Goal: Register for event/course

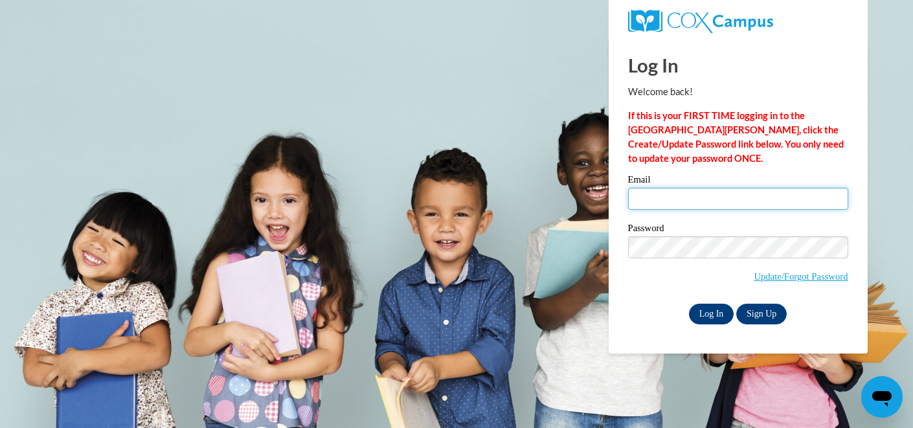
type input "[EMAIL_ADDRESS][DOMAIN_NAME]"
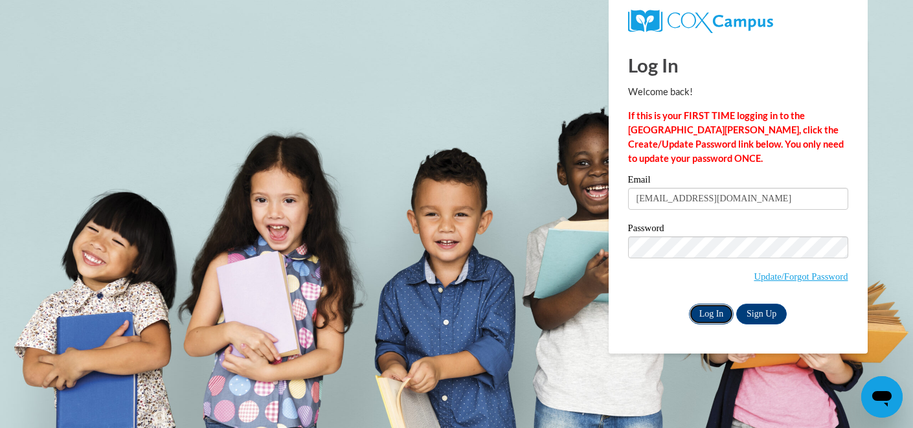
click at [717, 311] on input "Log In" at bounding box center [711, 314] width 45 height 21
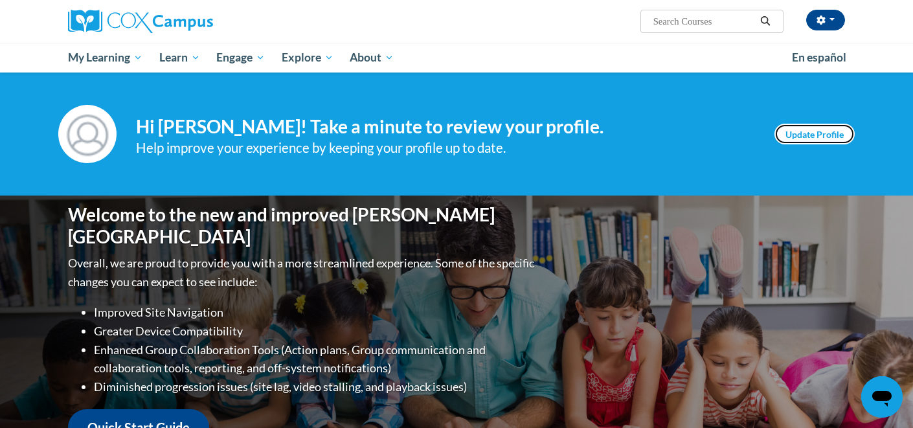
click at [799, 135] on link "Update Profile" at bounding box center [814, 134] width 80 height 21
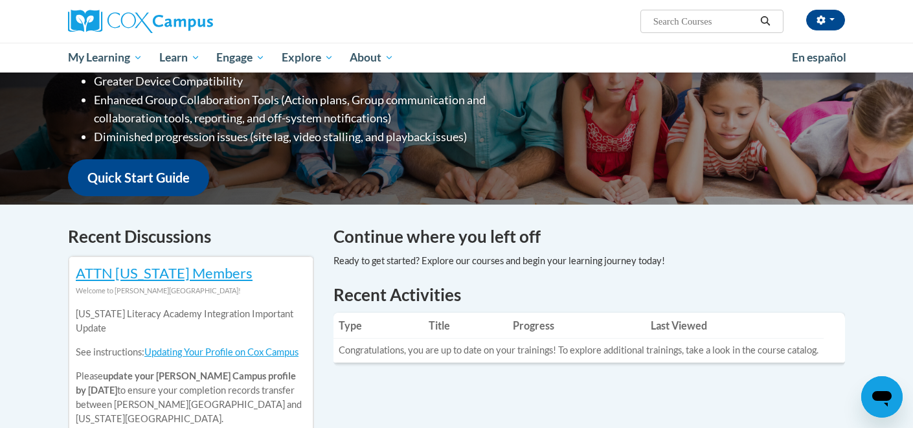
scroll to position [252, 0]
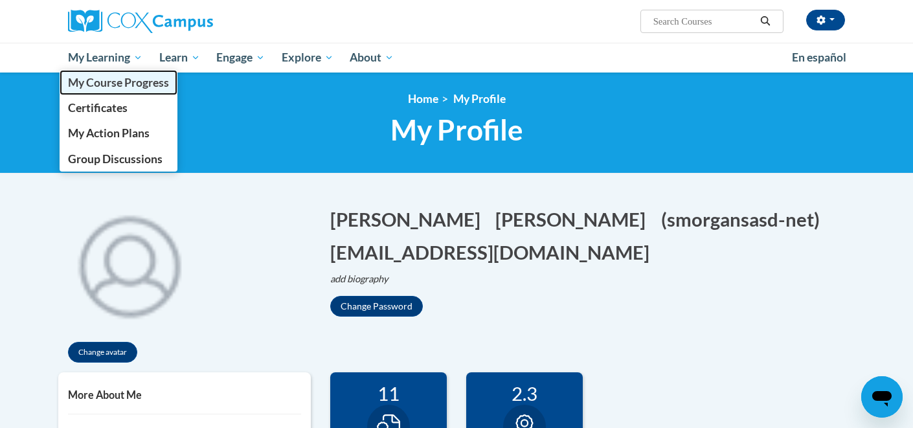
click at [140, 82] on span "My Course Progress" at bounding box center [118, 83] width 101 height 14
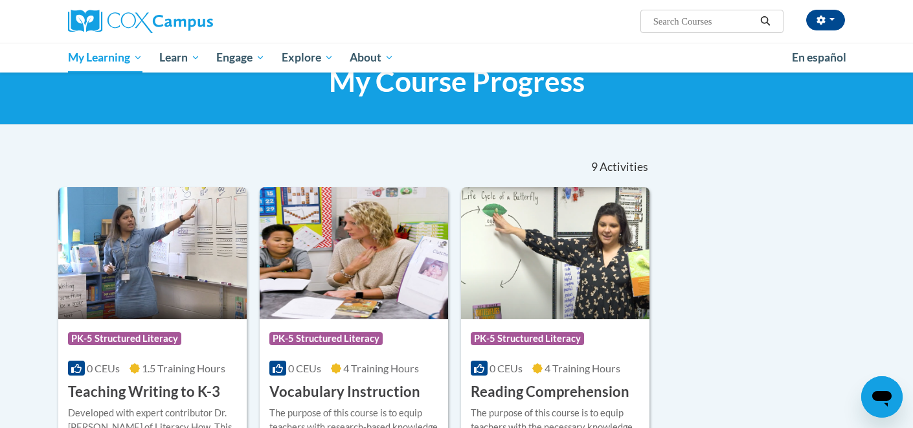
scroll to position [49, 0]
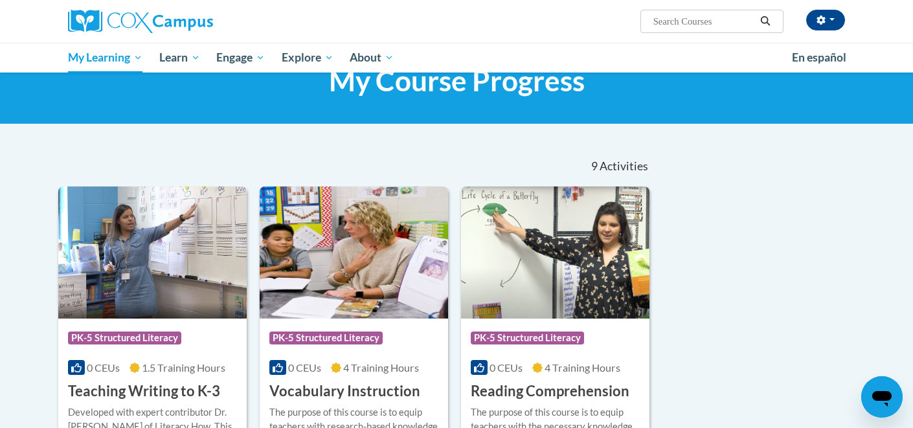
click at [662, 24] on input "Search..." at bounding box center [704, 22] width 104 height 16
type input "RTI"
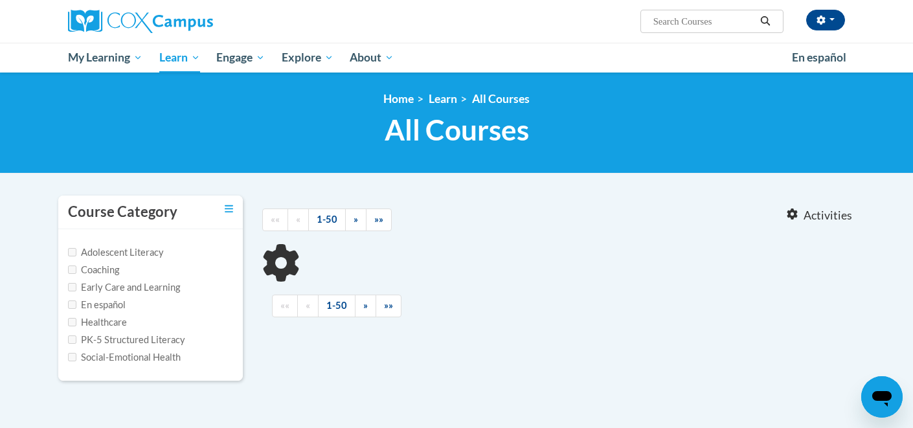
type input "RTI"
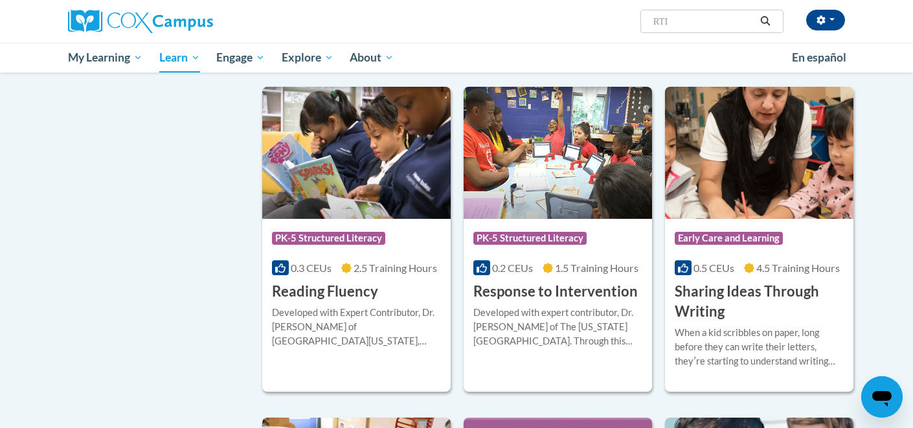
scroll to position [840, 0]
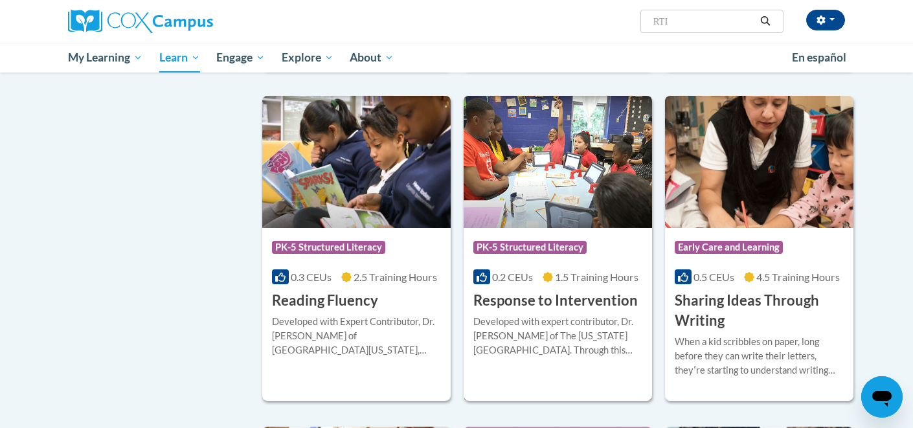
click at [554, 251] on span "PK-5 Structured Literacy" at bounding box center [529, 247] width 113 height 13
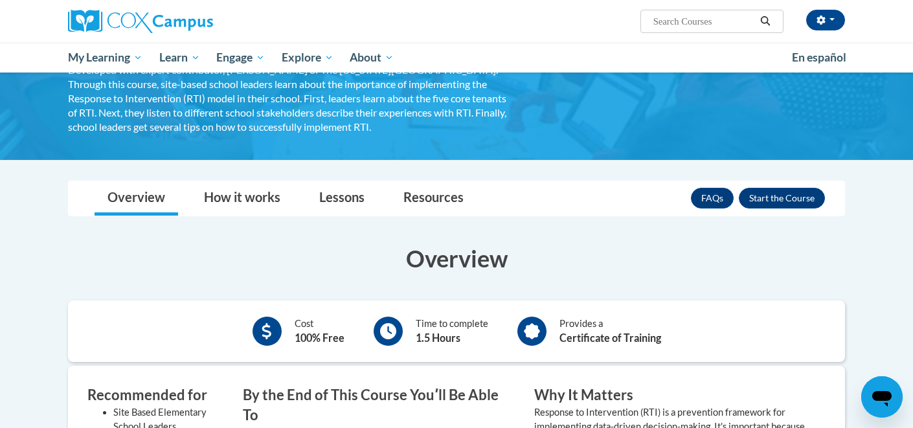
scroll to position [124, 0]
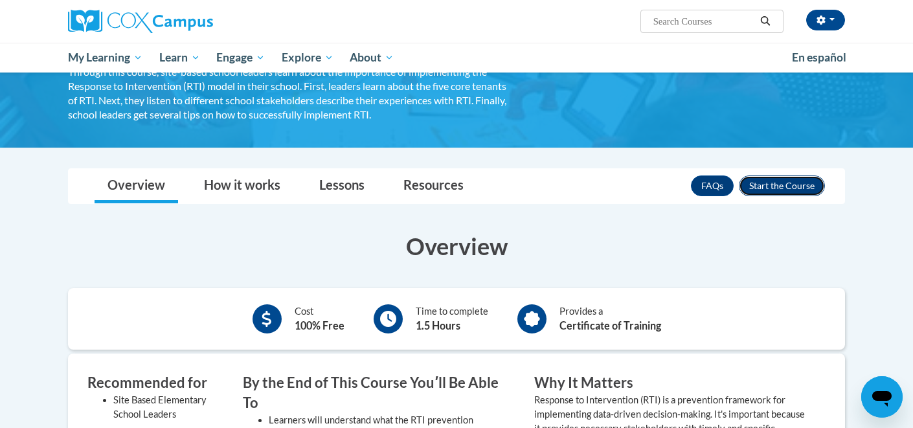
click at [776, 185] on button "Enroll" at bounding box center [782, 185] width 86 height 21
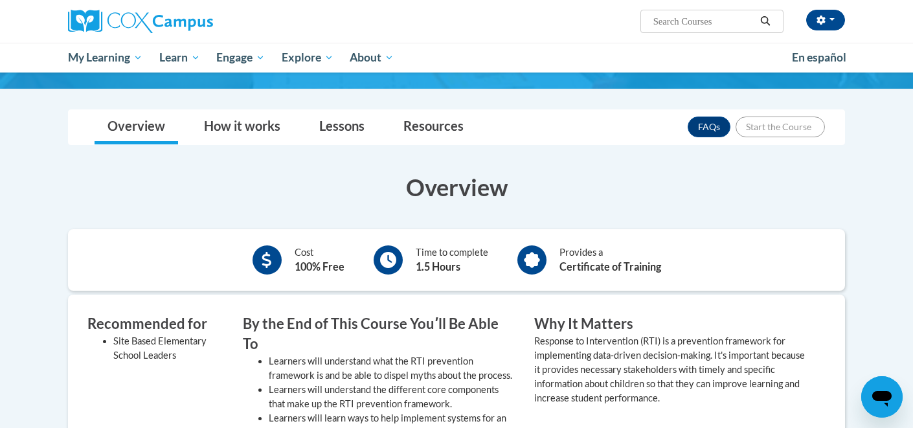
scroll to position [234, 0]
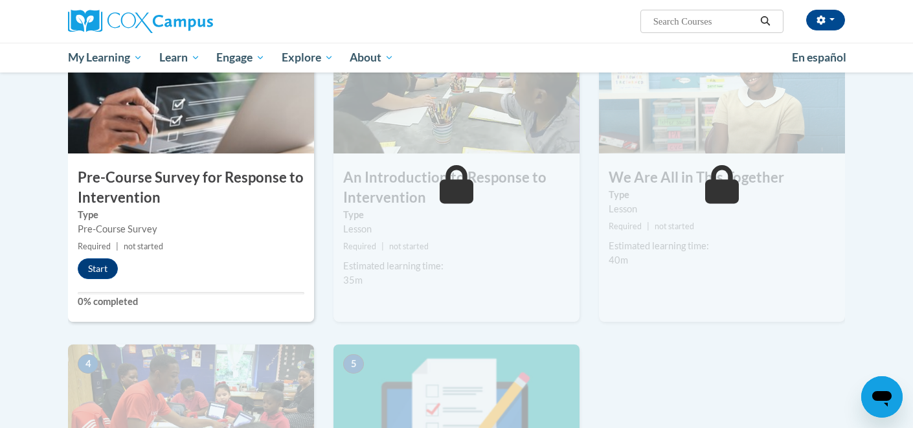
scroll to position [316, 0]
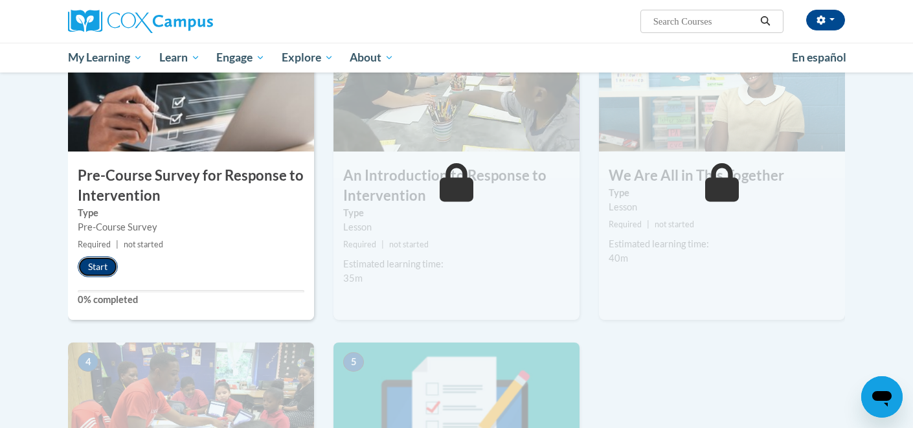
click at [98, 264] on button "Start" at bounding box center [98, 266] width 40 height 21
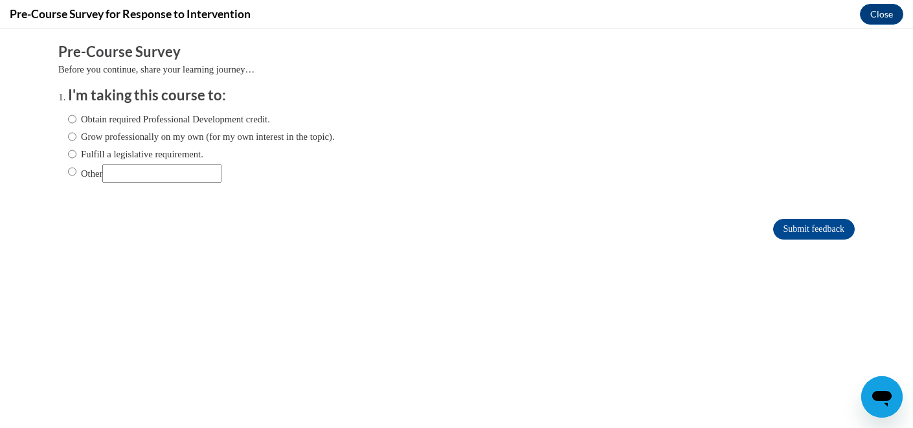
scroll to position [0, 0]
click at [73, 120] on input "Obtain required Professional Development credit." at bounding box center [72, 119] width 8 height 14
radio input "true"
click at [72, 134] on input "Grow professionally on my own (for my own interest in the topic)." at bounding box center [72, 136] width 8 height 14
radio input "true"
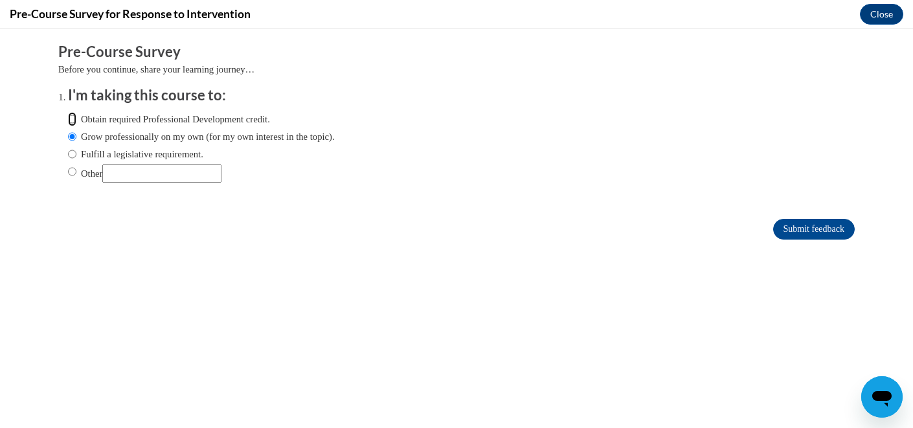
click at [72, 120] on input "Obtain required Professional Development credit." at bounding box center [72, 119] width 8 height 14
radio input "true"
click at [783, 229] on input "Submit feedback" at bounding box center [814, 229] width 82 height 21
click at [799, 230] on input "Submit feedback" at bounding box center [814, 229] width 82 height 21
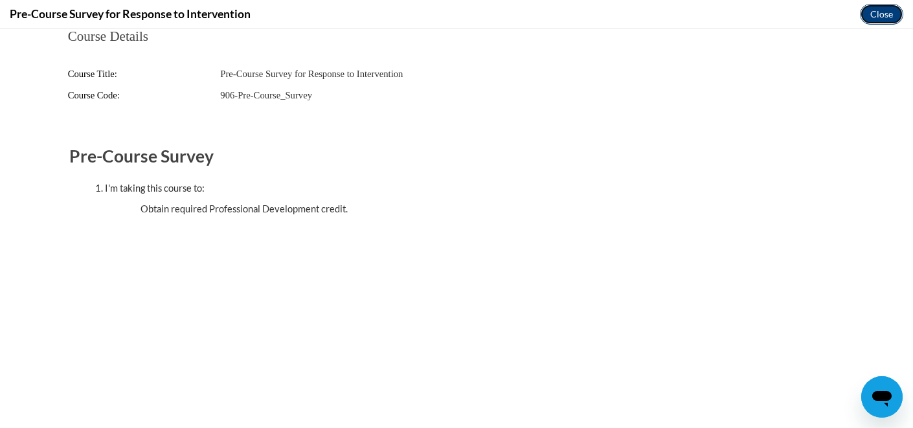
click at [878, 16] on button "Close" at bounding box center [881, 14] width 43 height 21
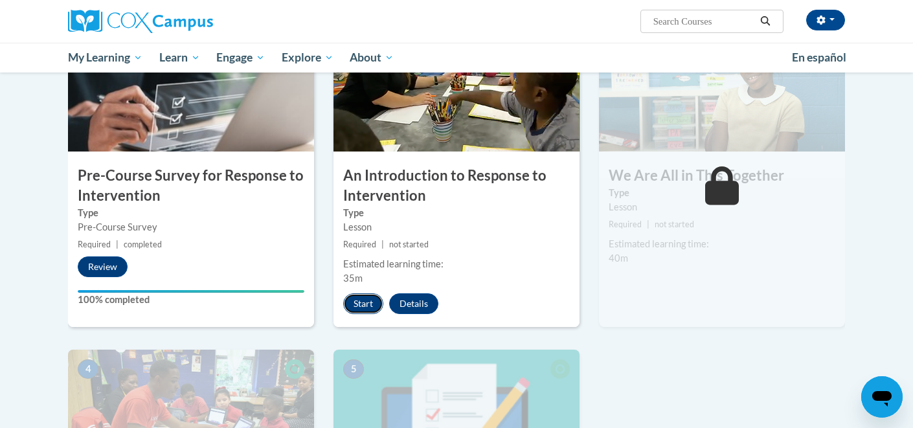
click at [366, 305] on button "Start" at bounding box center [363, 303] width 40 height 21
